Goal: Book appointment/travel/reservation

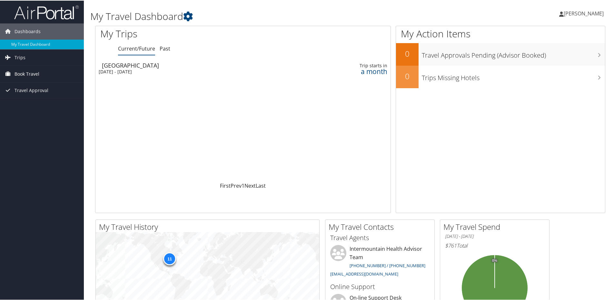
click at [33, 74] on span "Book Travel" at bounding box center [27, 73] width 25 height 16
click at [36, 106] on link "Book/Manage Online Trips" at bounding box center [42, 106] width 84 height 10
